Goal: Information Seeking & Learning: Learn about a topic

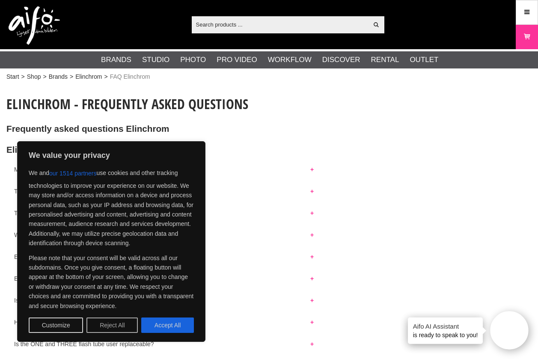
click at [118, 329] on button "Reject All" at bounding box center [111, 325] width 51 height 15
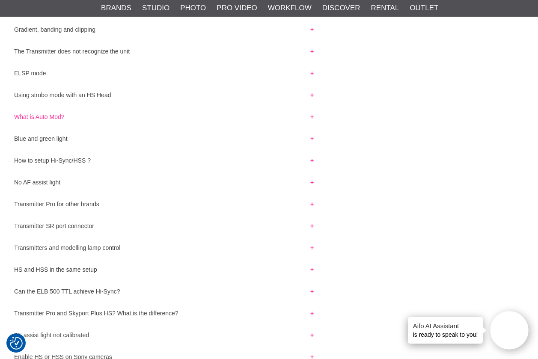
scroll to position [2911, 0]
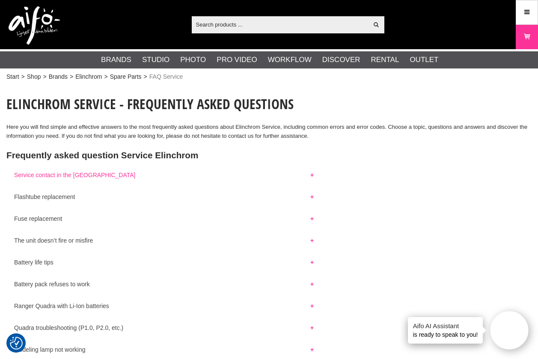
click at [43, 176] on button "Service contact in the Scandianvia" at bounding box center [163, 172] width 315 height 11
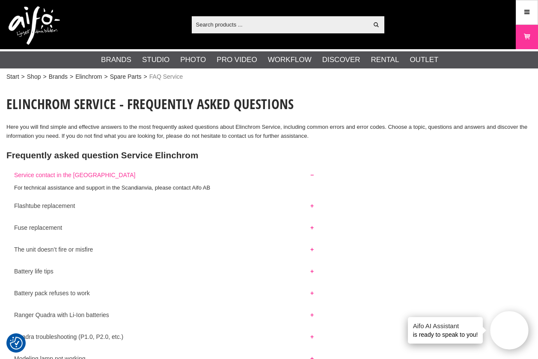
click at [43, 176] on button "Service contact in the Scandianvia" at bounding box center [163, 172] width 315 height 11
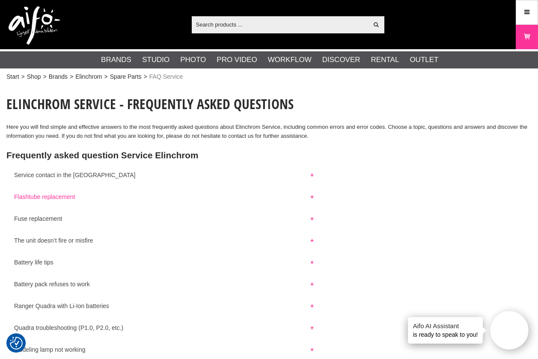
click at [35, 194] on button "Flashtube replacement" at bounding box center [163, 194] width 315 height 11
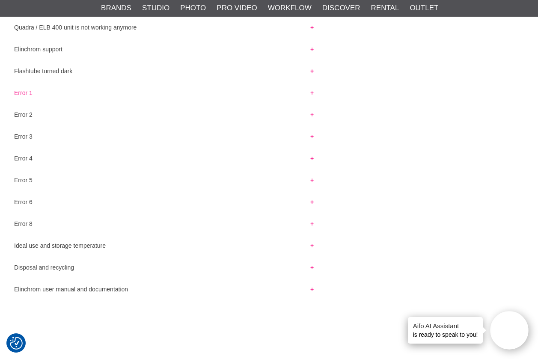
scroll to position [899, 0]
click at [18, 113] on button "Error 2" at bounding box center [163, 111] width 315 height 11
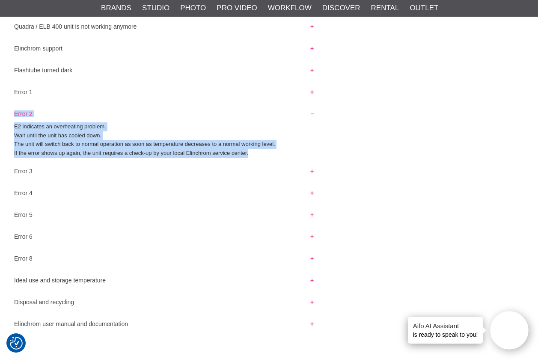
drag, startPoint x: 267, startPoint y: 156, endPoint x: 7, endPoint y: 113, distance: 263.4
copy div "Error 2 E2 indicates an overheating problem. Wait until the unit has cooled dow…"
click at [104, 186] on button "Error 4" at bounding box center [163, 190] width 315 height 11
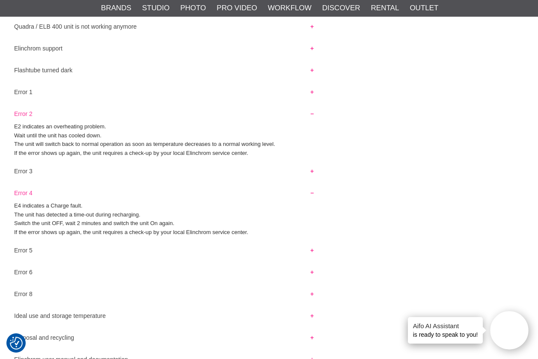
click at [458, 89] on p "Error 1" at bounding box center [268, 89] width 525 height 11
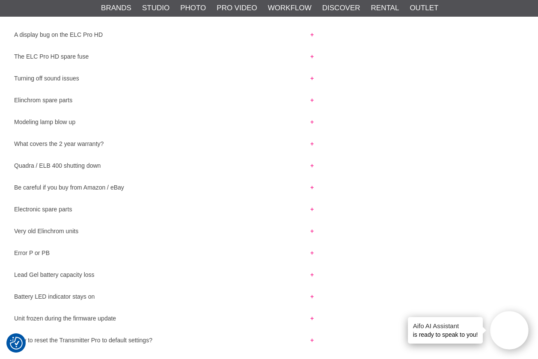
scroll to position [471, 0]
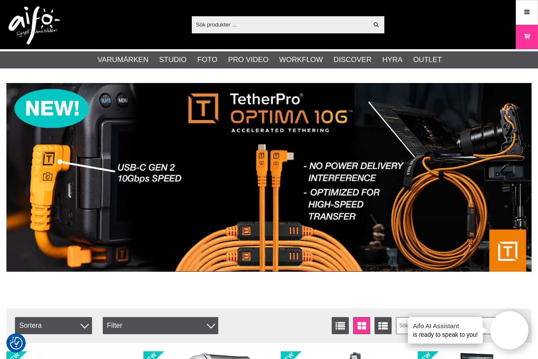
click at [238, 25] on input "text" at bounding box center [280, 24] width 177 height 13
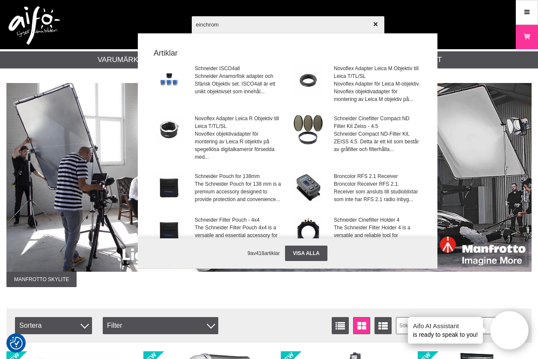
type input "einchrome"
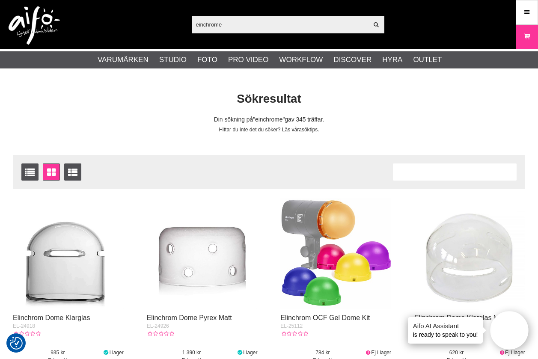
click at [246, 28] on input "einchrome" at bounding box center [280, 24] width 177 height 13
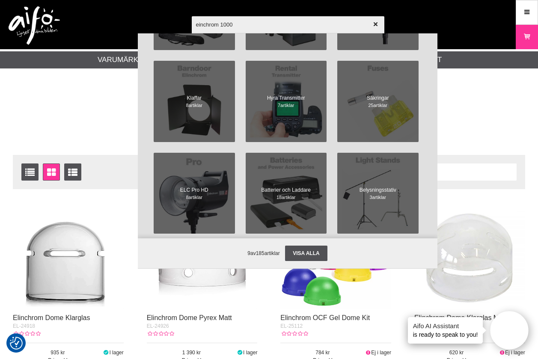
scroll to position [599, 0]
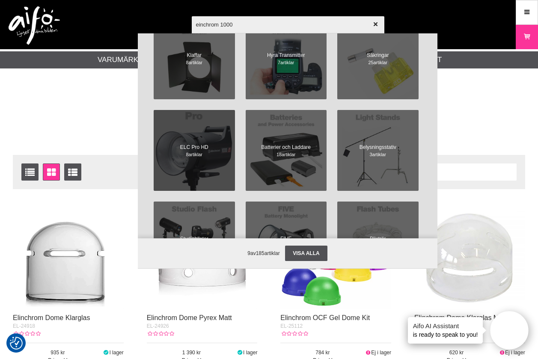
type input "einchrom 1000"
click at [190, 149] on span at bounding box center [194, 150] width 89 height 89
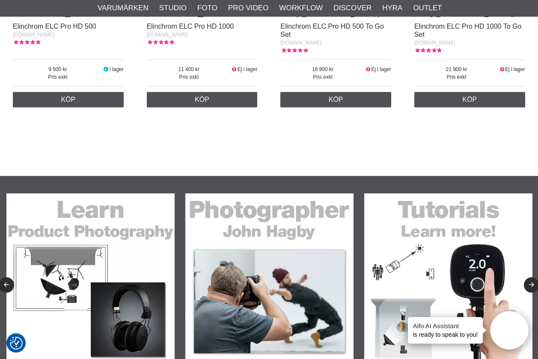
scroll to position [89, 0]
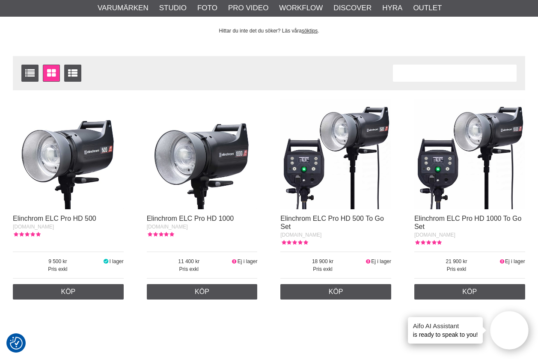
click at [61, 152] on img at bounding box center [68, 154] width 111 height 111
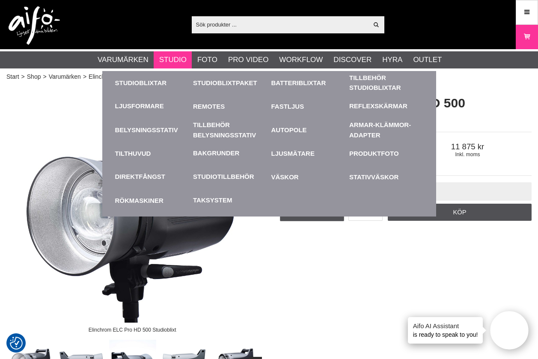
drag, startPoint x: 167, startPoint y: 44, endPoint x: 158, endPoint y: 56, distance: 14.5
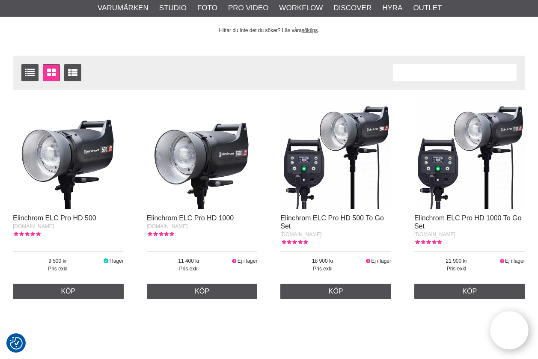
scroll to position [89, 0]
